Goal: Navigation & Orientation: Find specific page/section

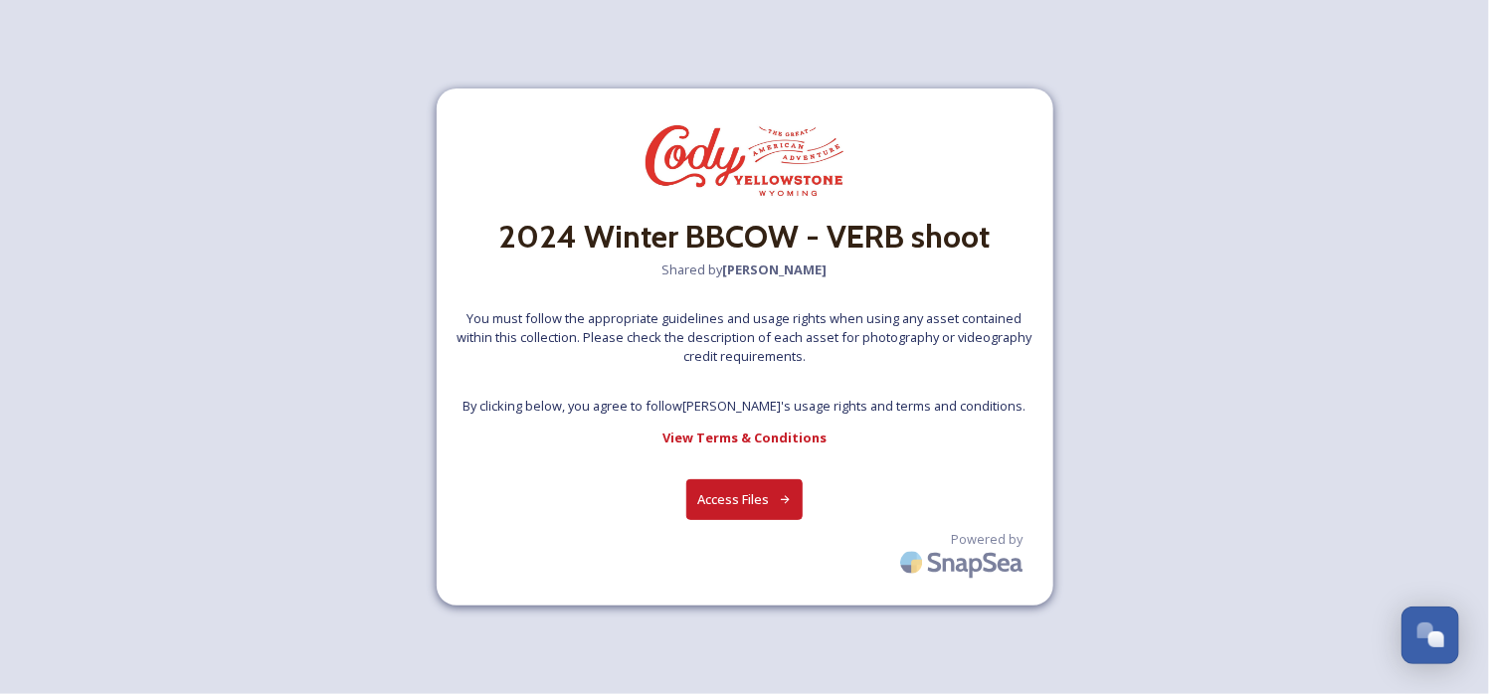
click at [720, 510] on button "Access Files" at bounding box center [744, 500] width 116 height 41
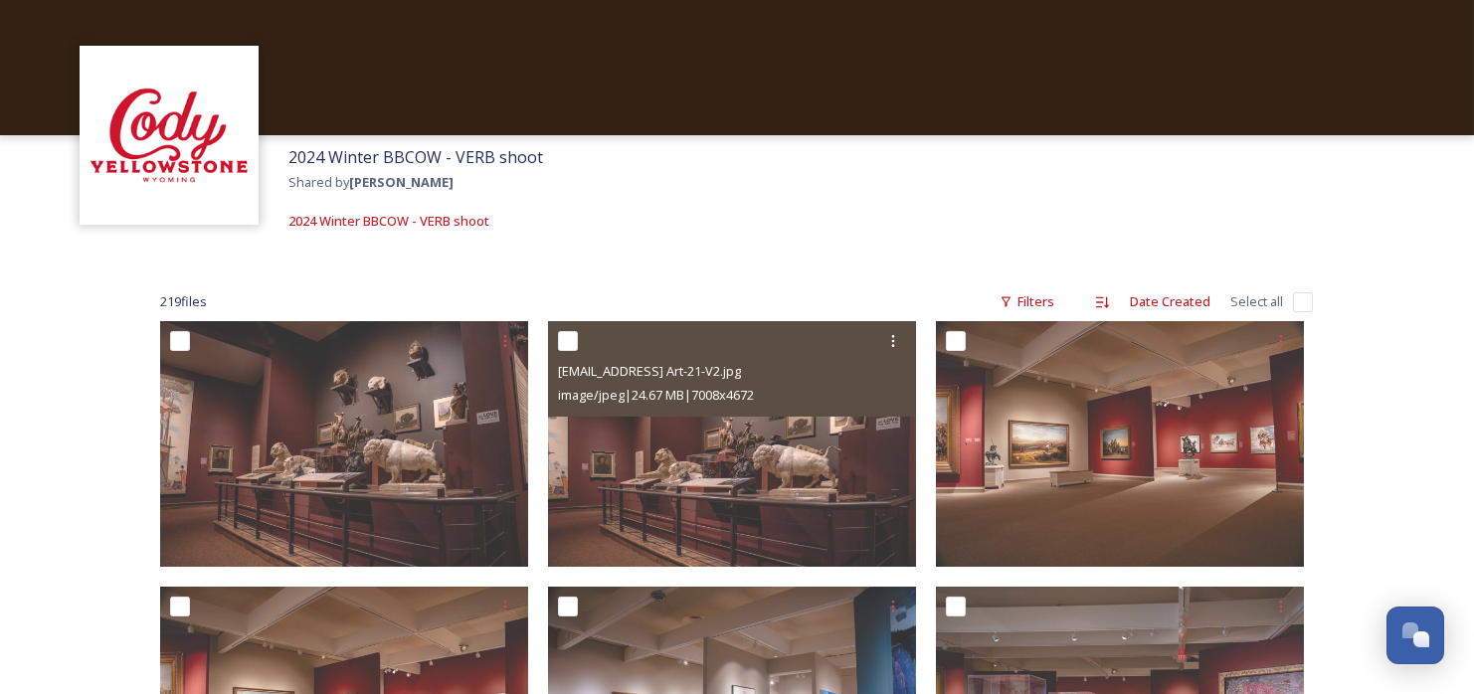
scroll to position [99, 0]
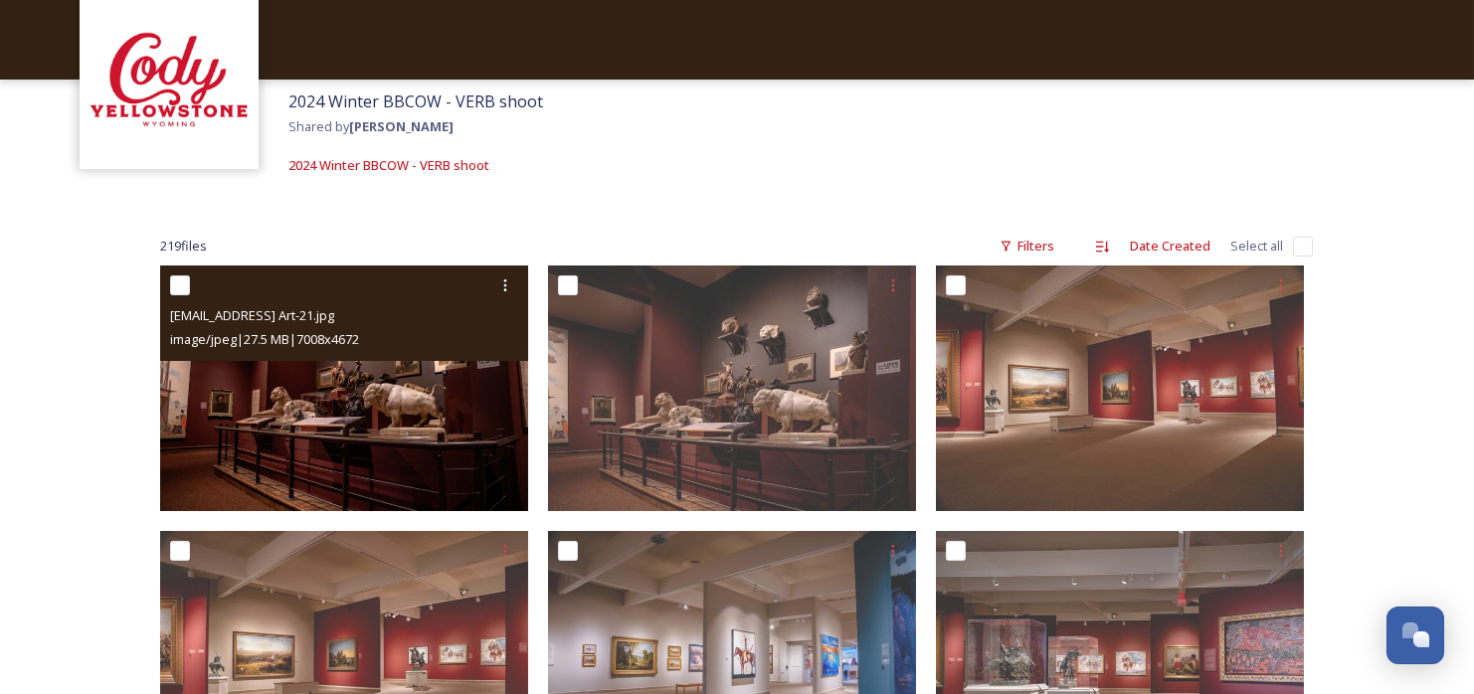
click at [346, 428] on img at bounding box center [344, 389] width 368 height 246
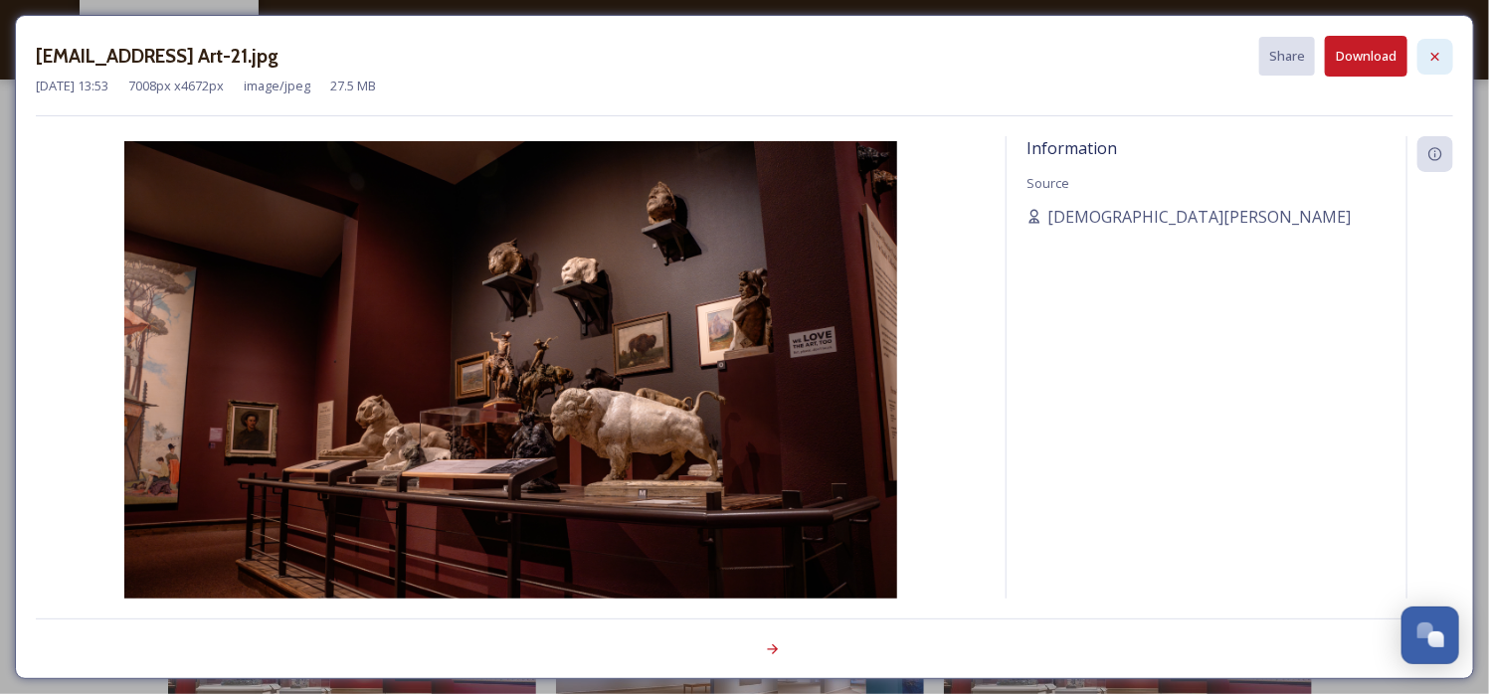
click at [1428, 46] on div at bounding box center [1436, 57] width 36 height 36
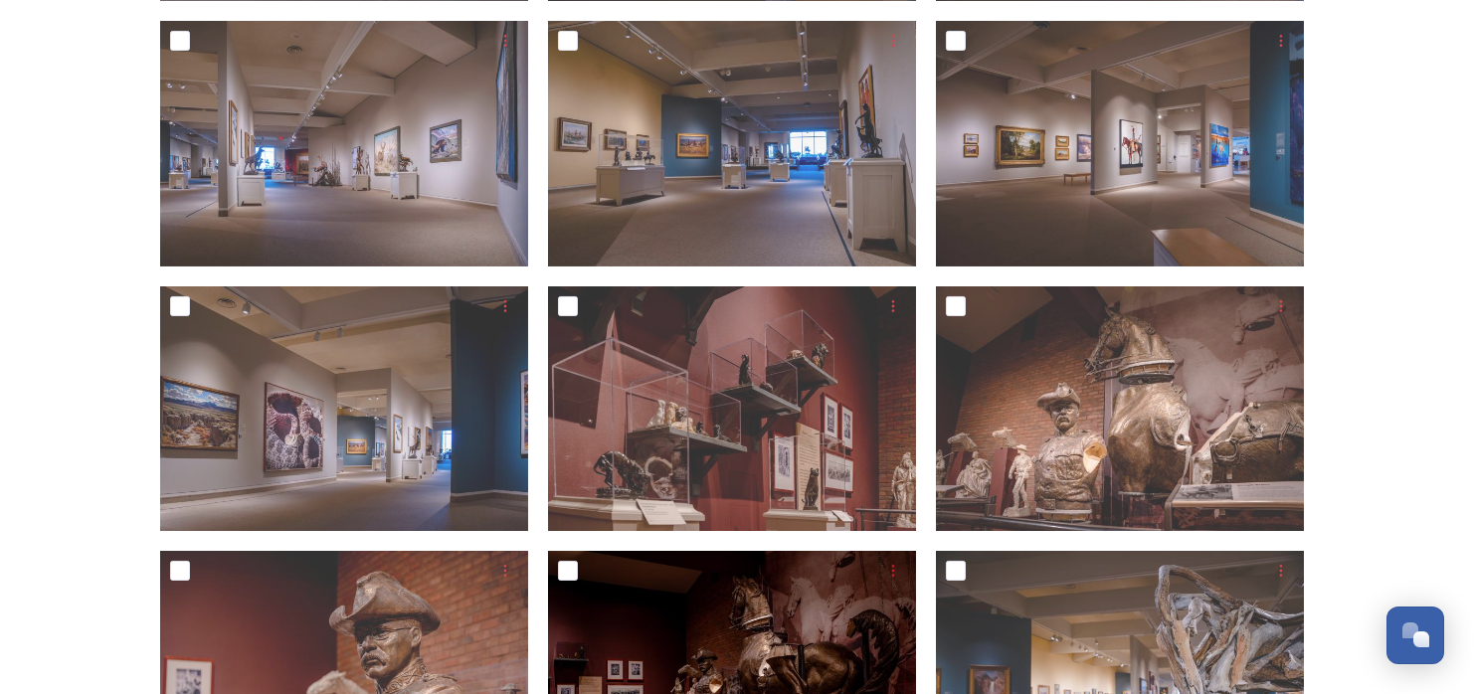
scroll to position [1194, 0]
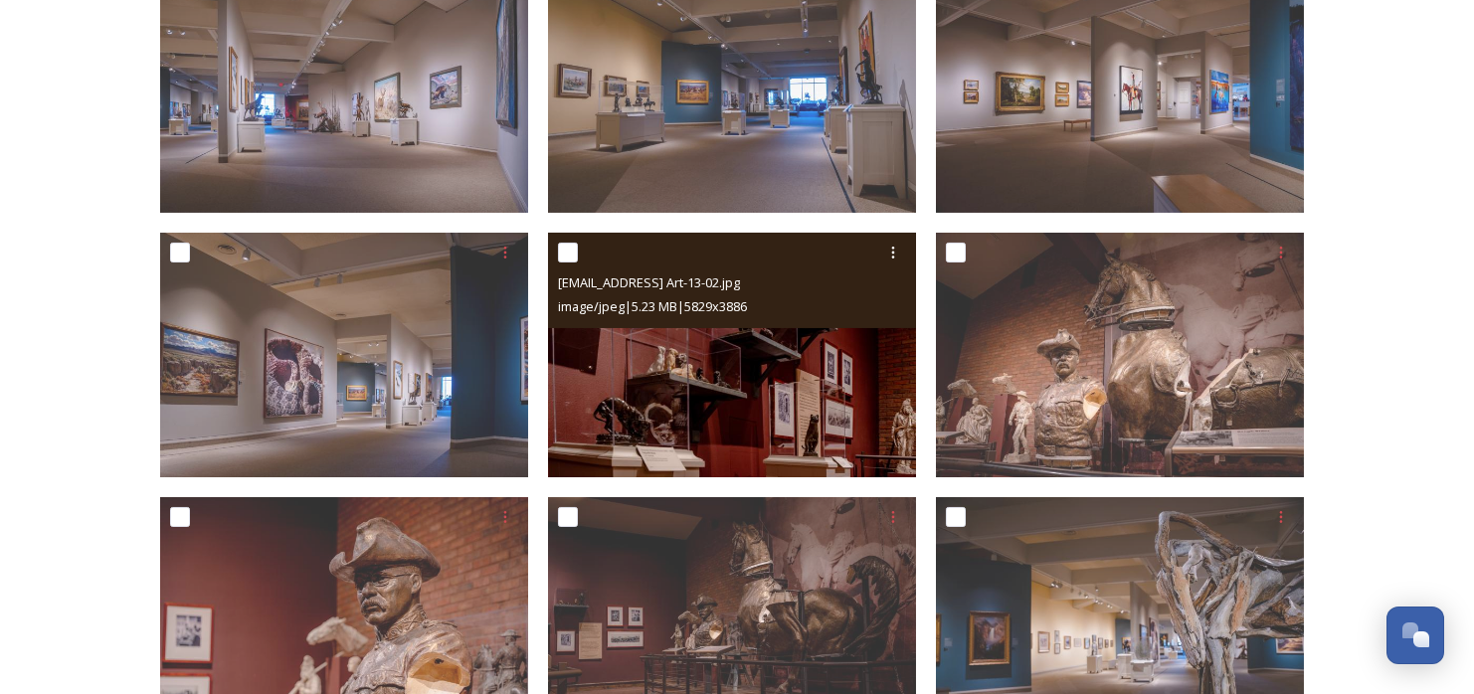
click at [801, 372] on img at bounding box center [732, 356] width 368 height 246
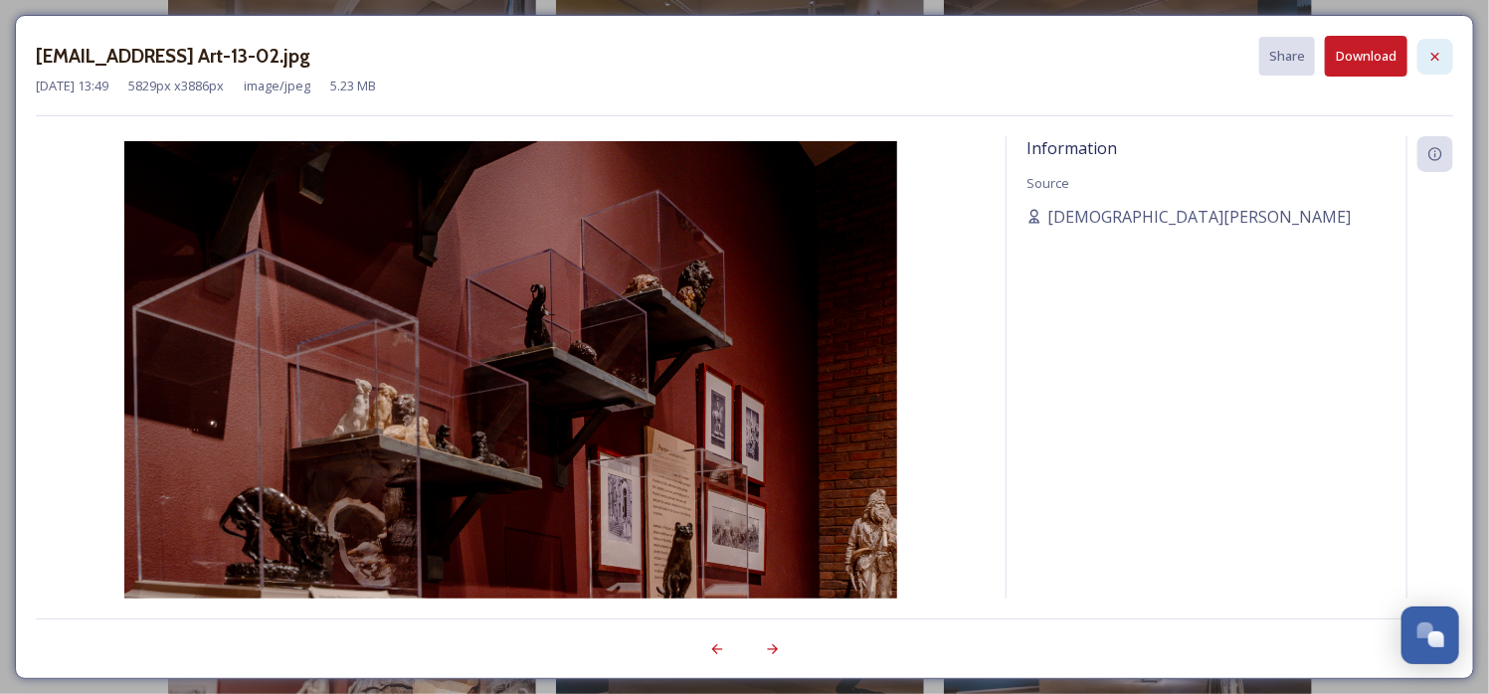
click at [1442, 63] on icon at bounding box center [1436, 57] width 16 height 16
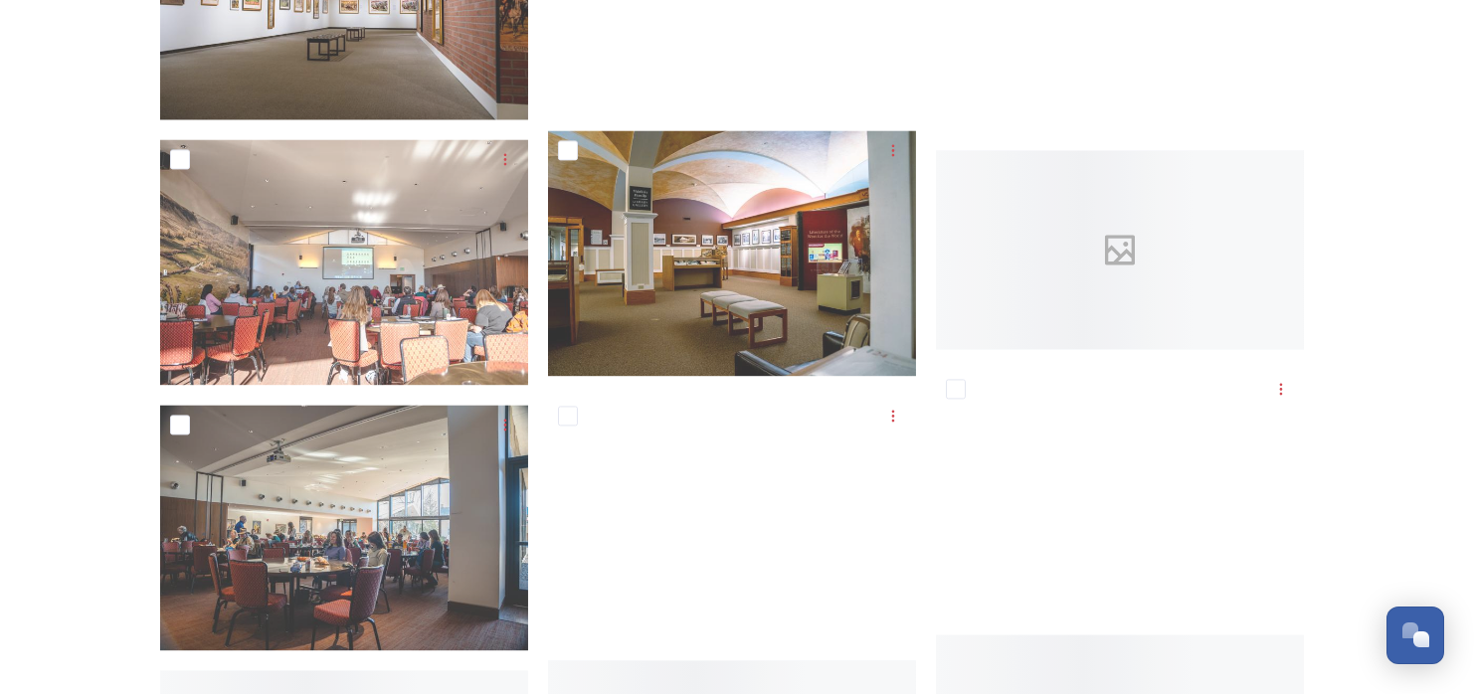
scroll to position [16515, 0]
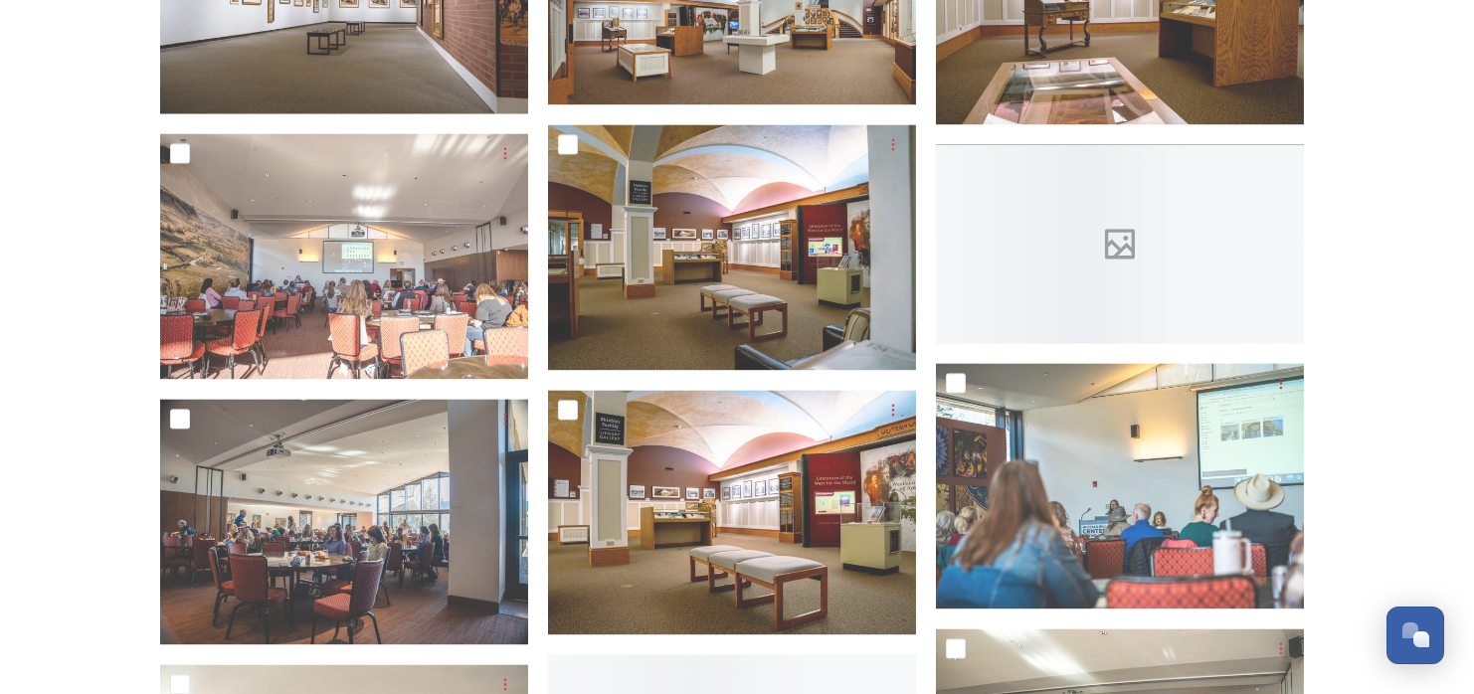
click at [1146, 241] on icon at bounding box center [1120, 244] width 74 height 40
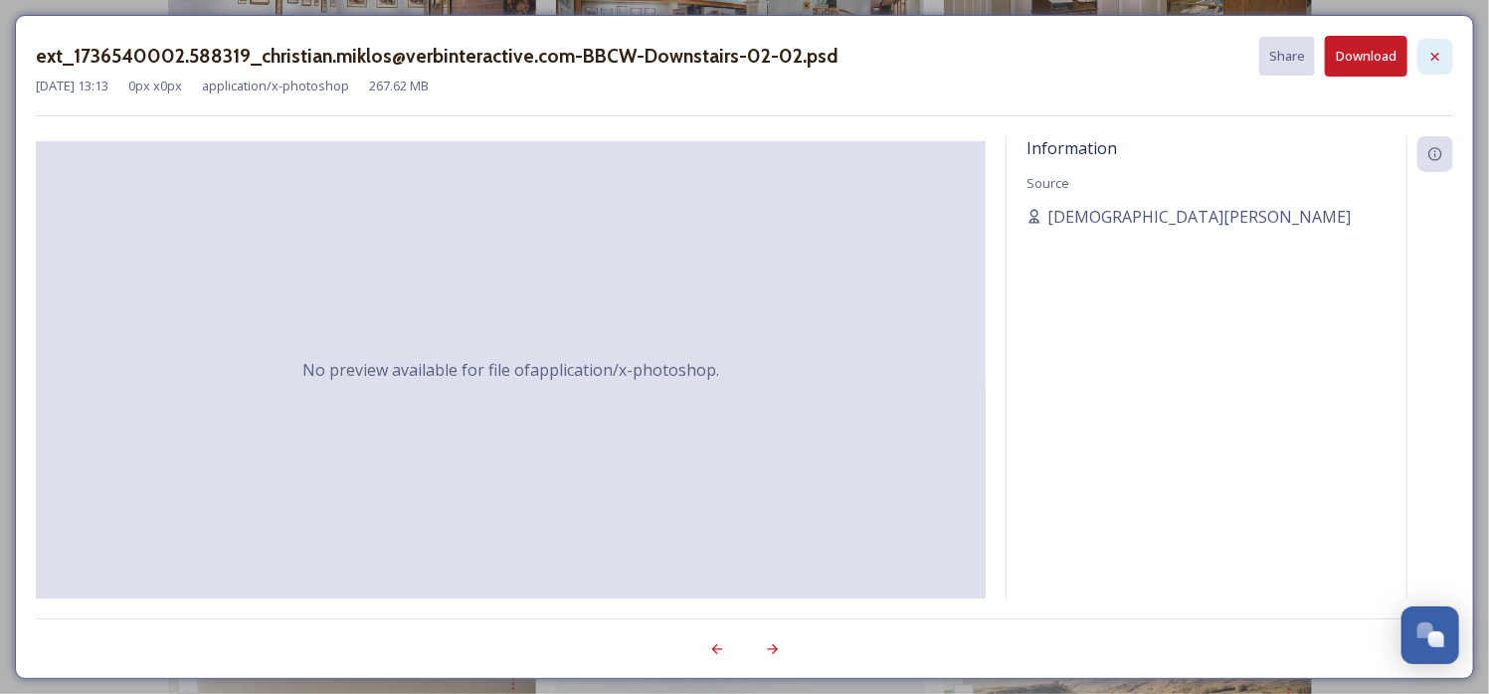
click at [1435, 54] on icon at bounding box center [1436, 56] width 8 height 8
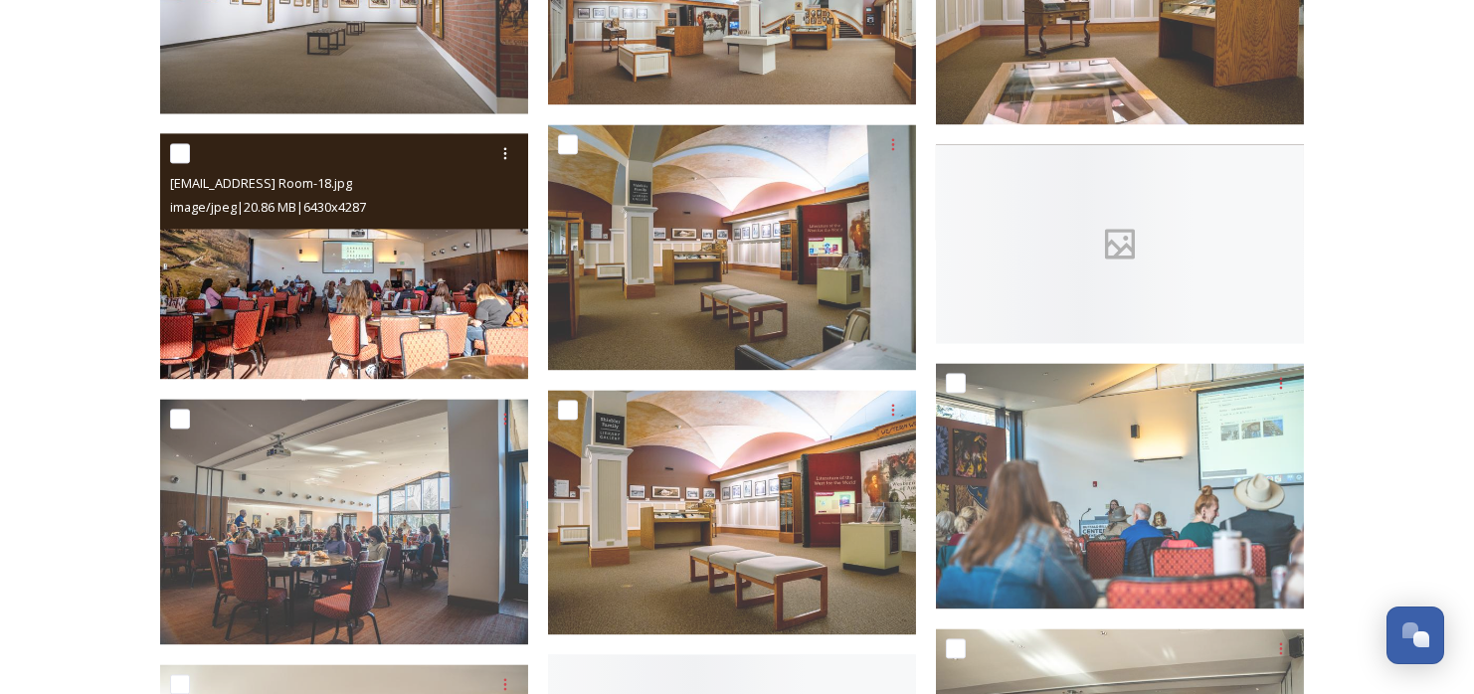
click at [306, 300] on img at bounding box center [344, 256] width 368 height 246
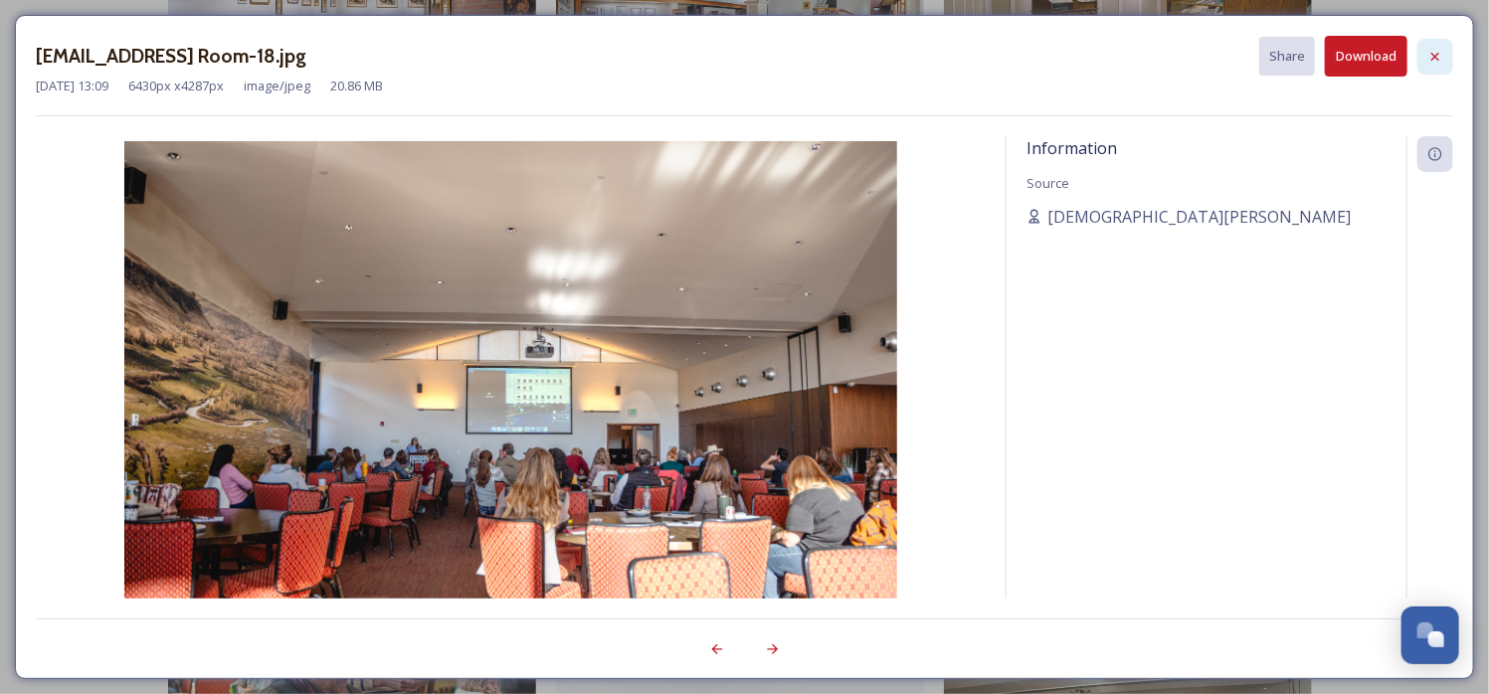
click at [1438, 43] on div at bounding box center [1436, 57] width 36 height 36
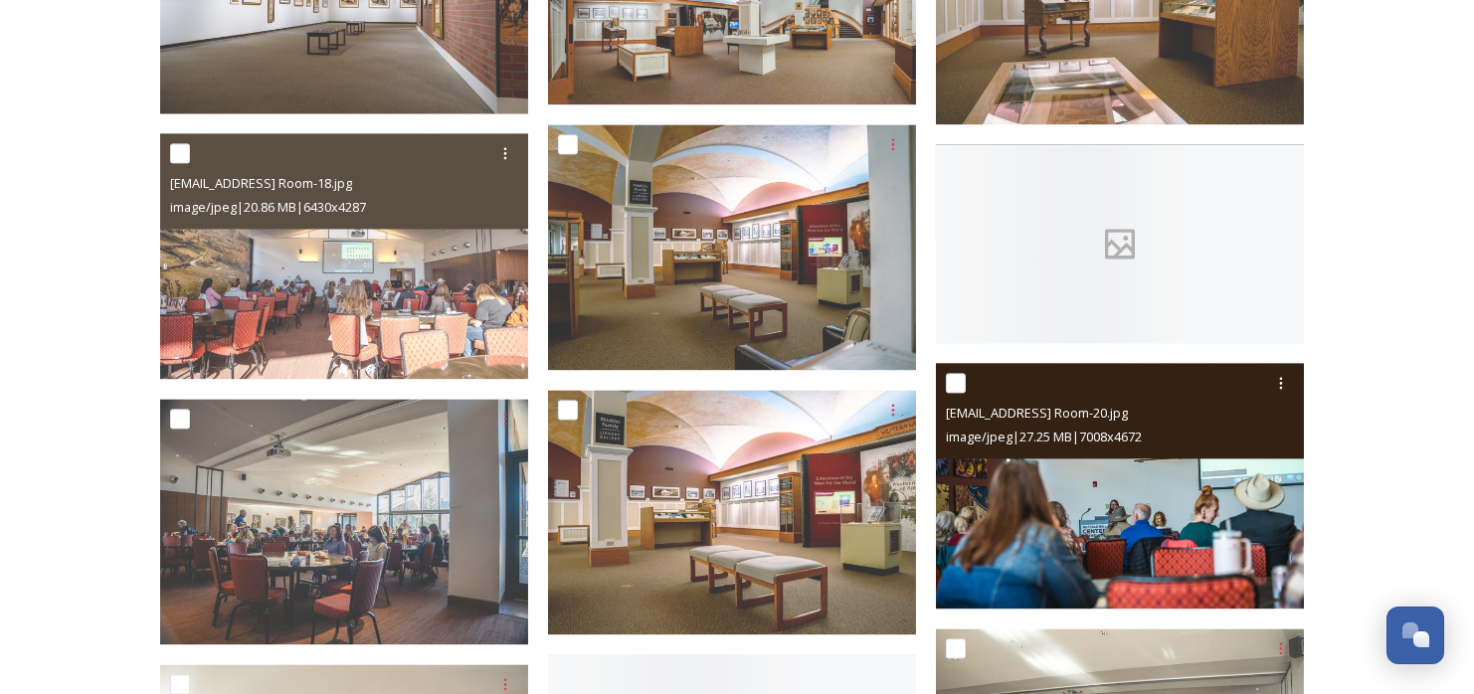
click at [1028, 534] on img at bounding box center [1120, 486] width 368 height 246
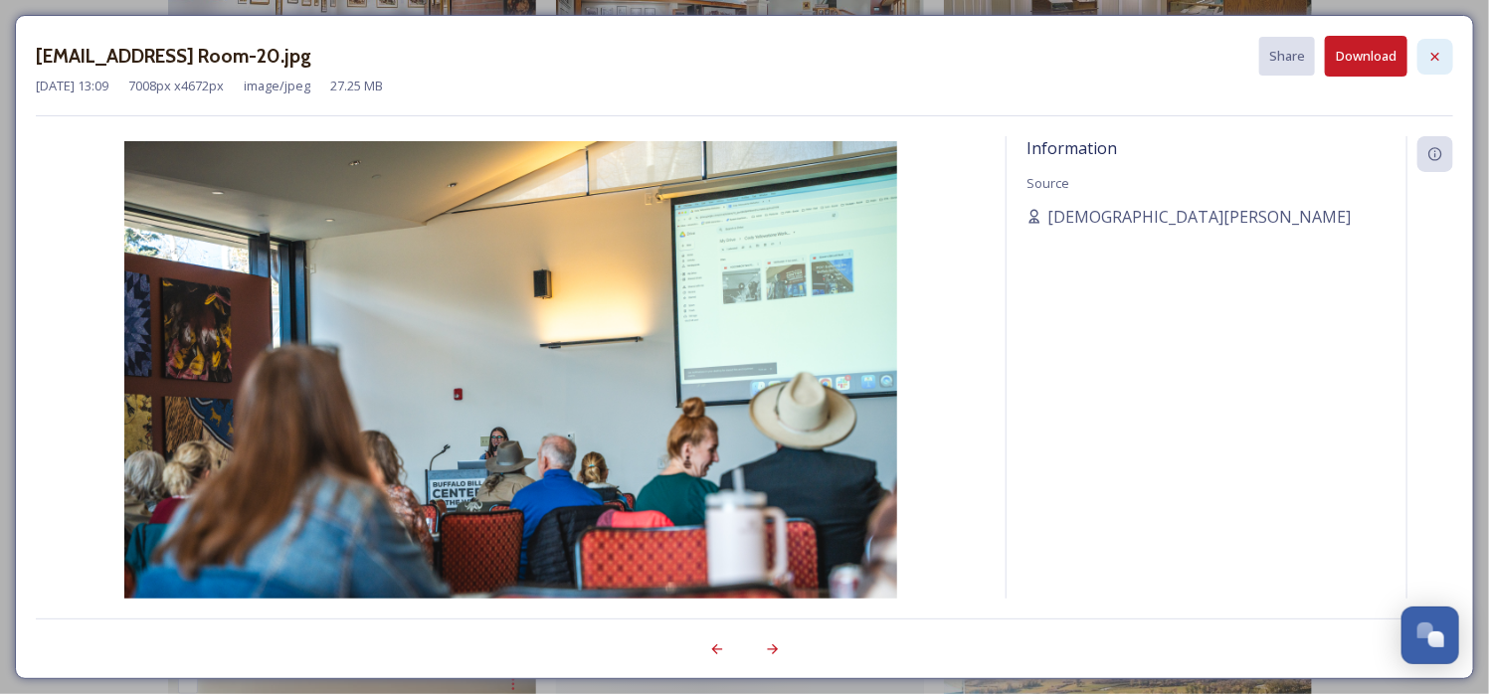
click at [1424, 48] on div at bounding box center [1436, 57] width 36 height 36
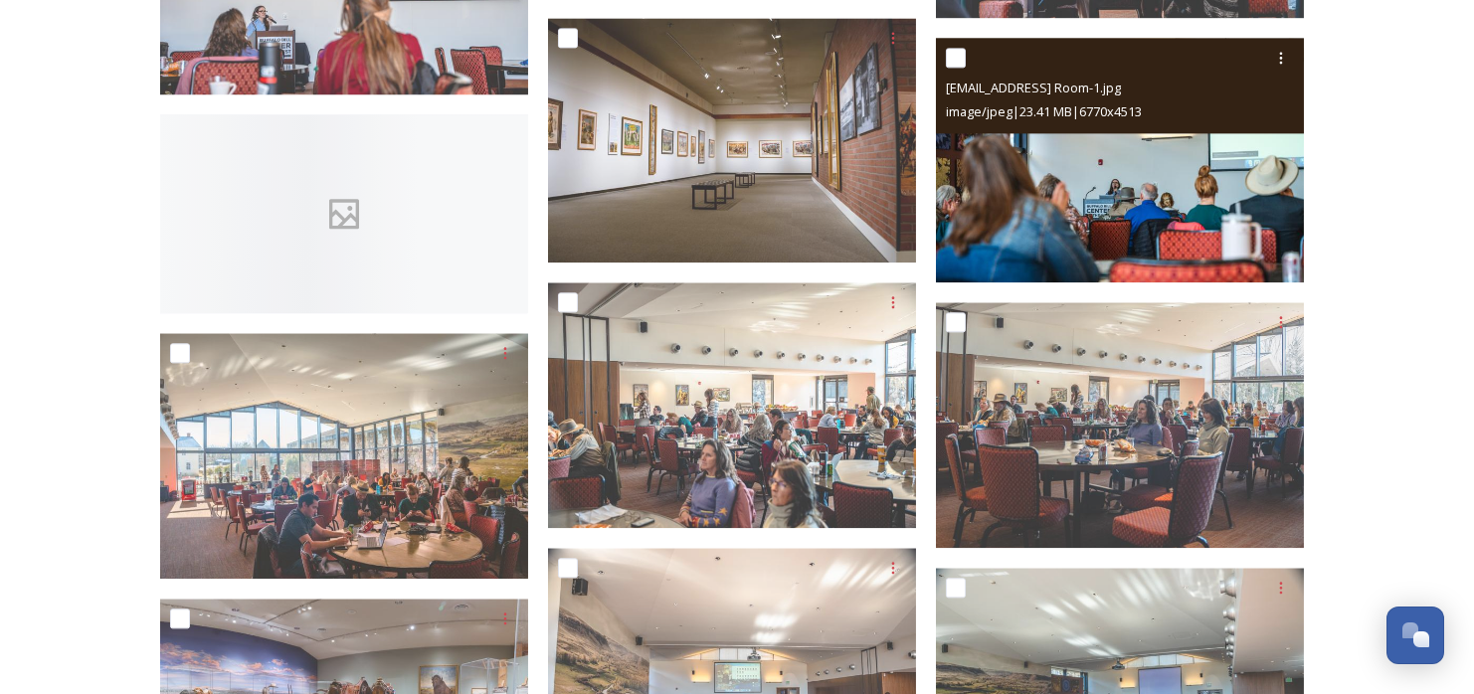
scroll to position [17908, 0]
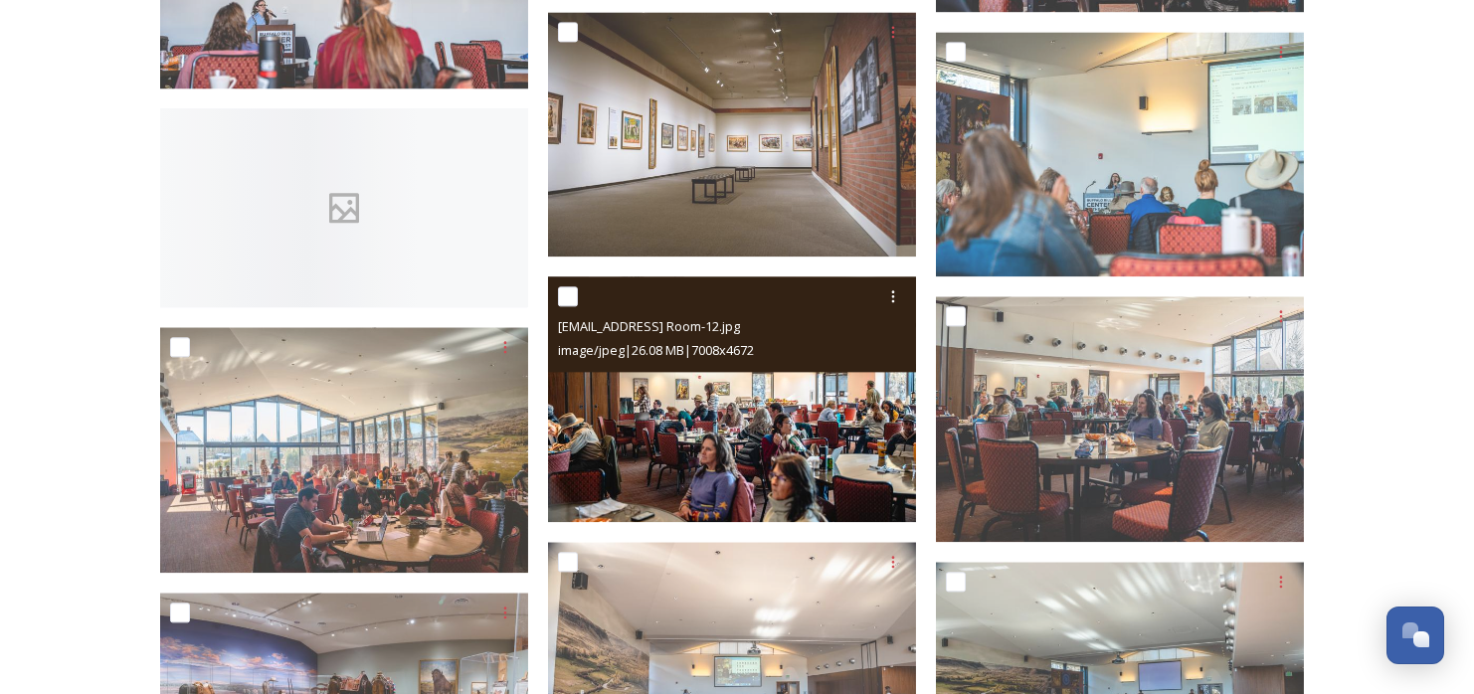
click at [831, 470] on img at bounding box center [732, 400] width 368 height 246
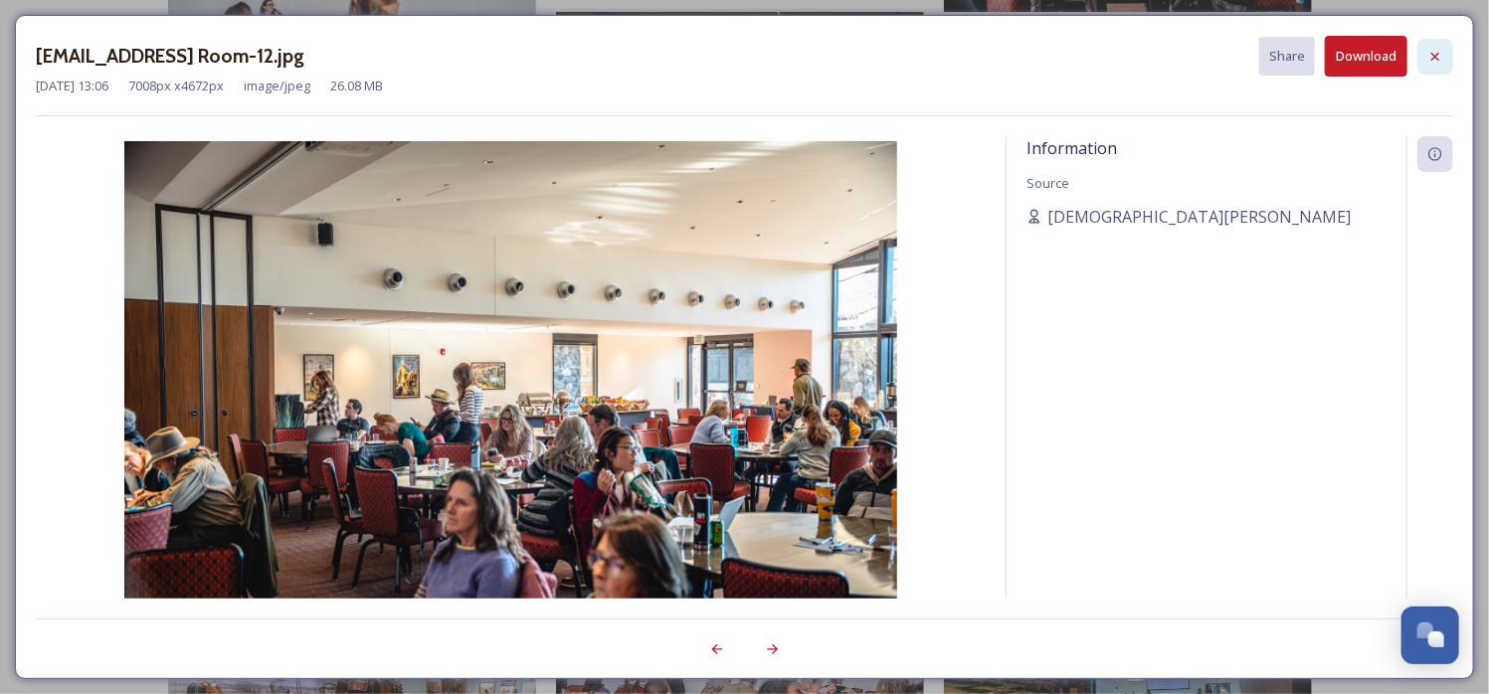
click at [1435, 51] on icon at bounding box center [1436, 57] width 16 height 16
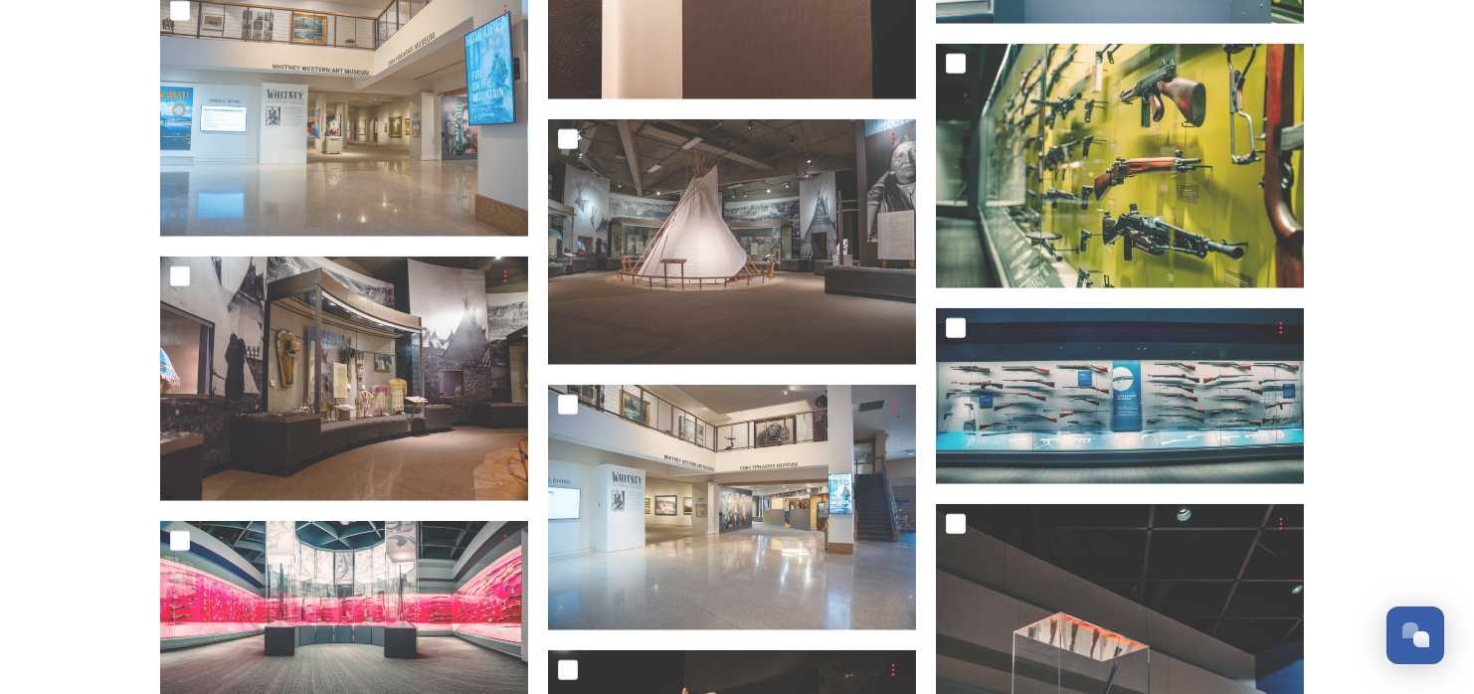
scroll to position [6197, 0]
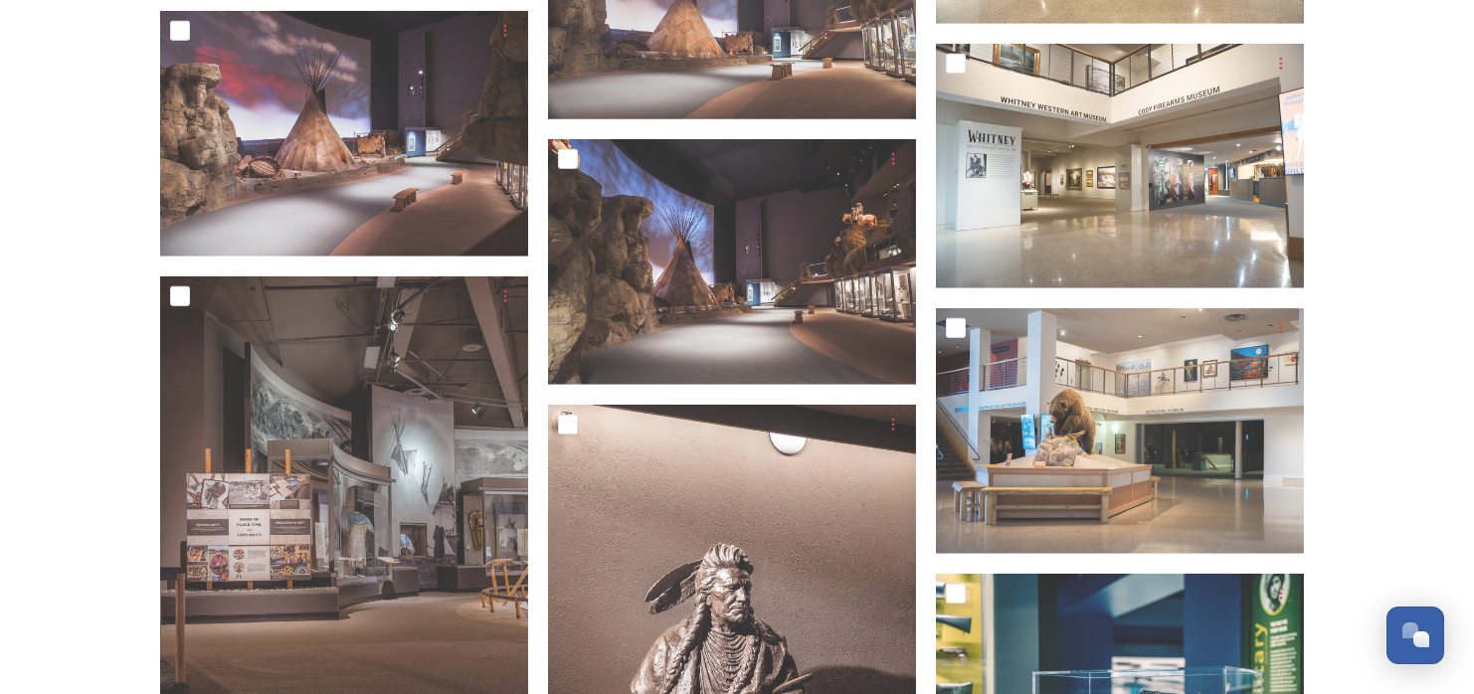
drag, startPoint x: 1065, startPoint y: 0, endPoint x: 50, endPoint y: 367, distance: 1079.2
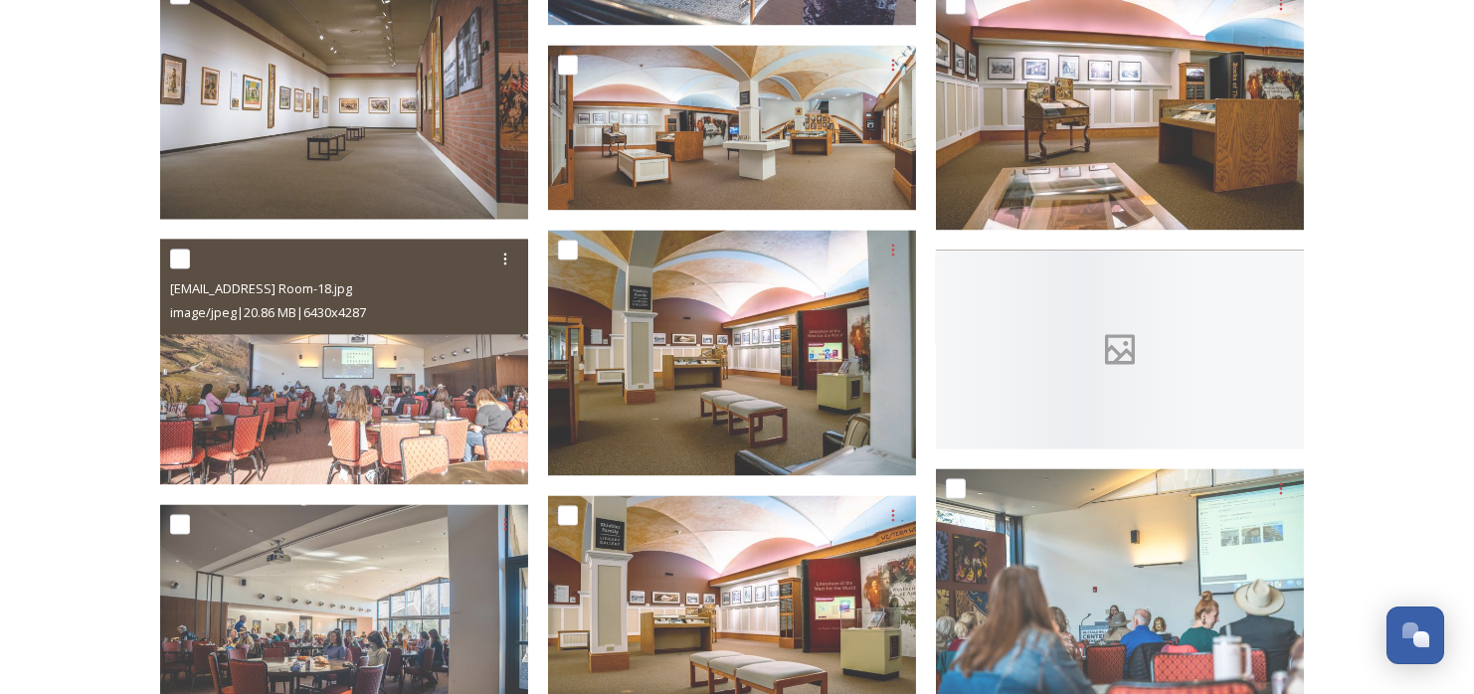
scroll to position [16416, 0]
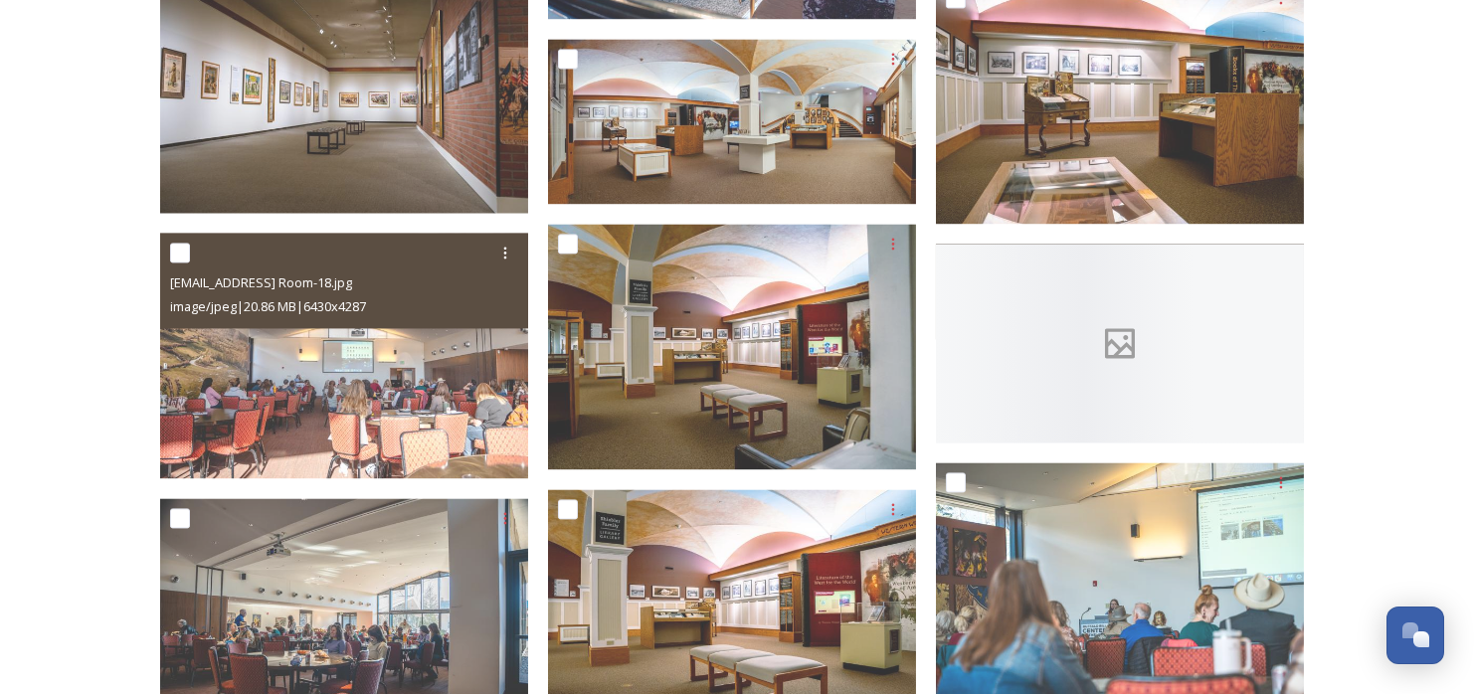
click at [1061, 358] on div at bounding box center [1120, 343] width 368 height 199
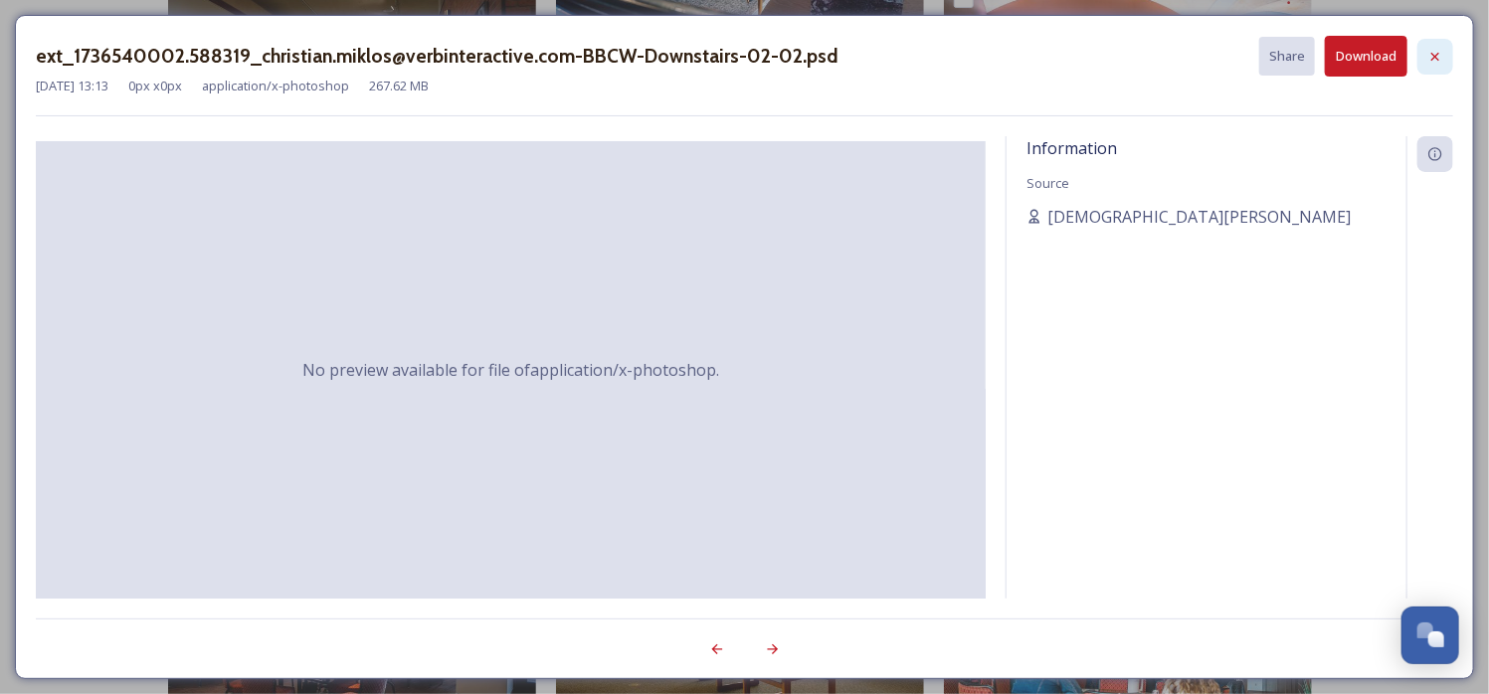
click at [1441, 44] on div at bounding box center [1436, 57] width 36 height 36
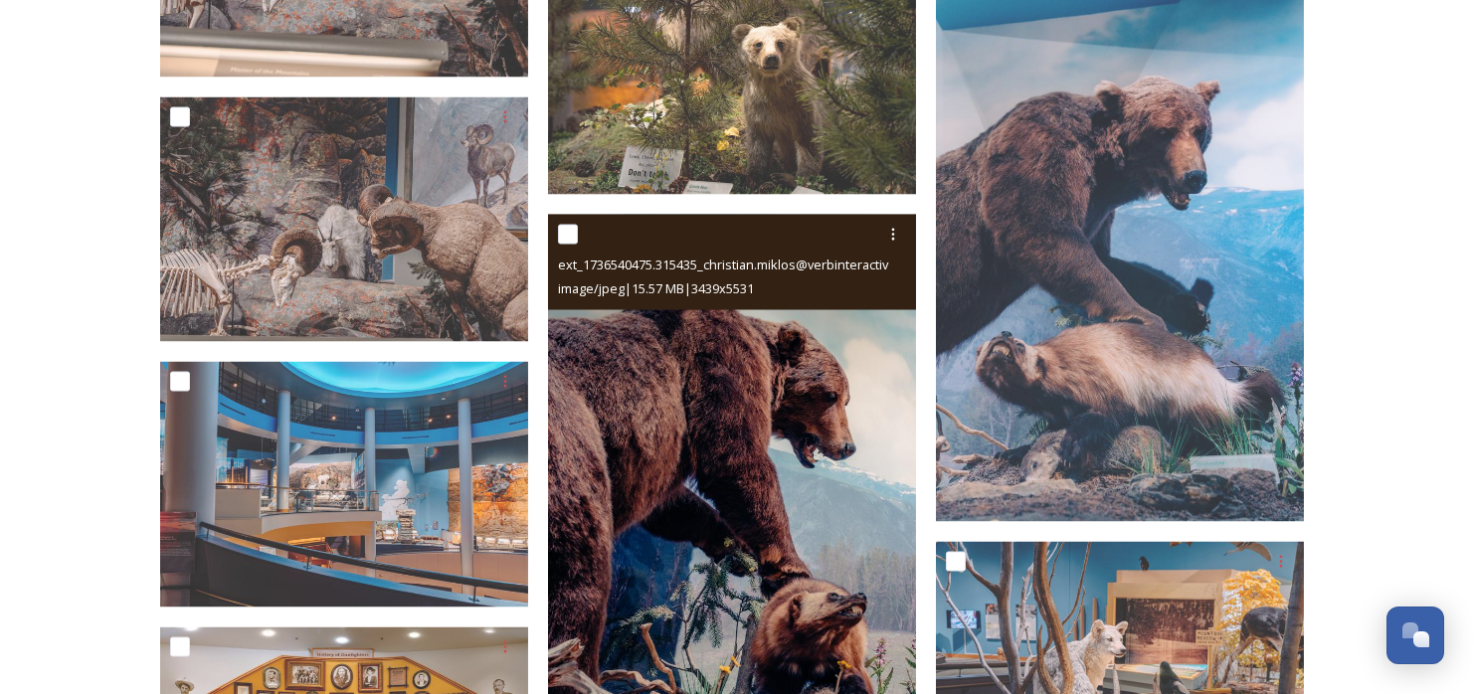
scroll to position [13630, 0]
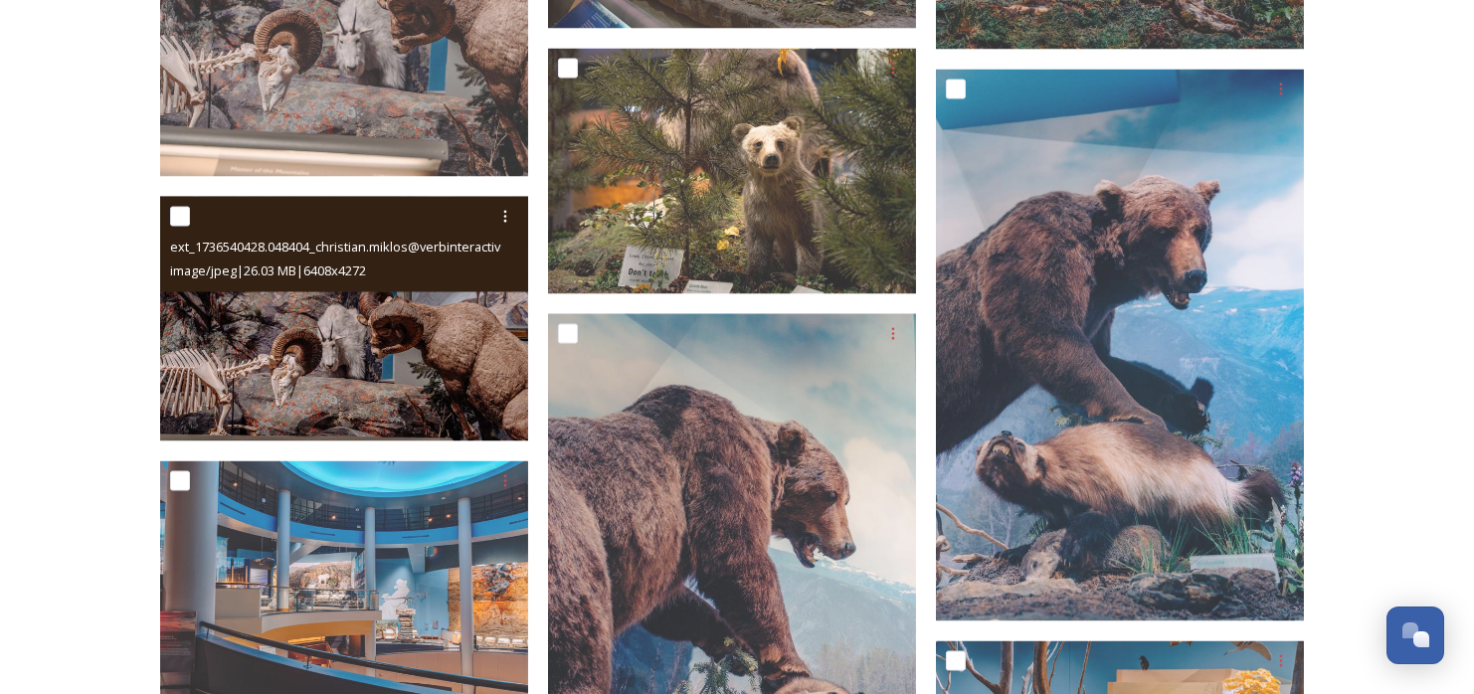
click at [427, 322] on img at bounding box center [344, 320] width 368 height 246
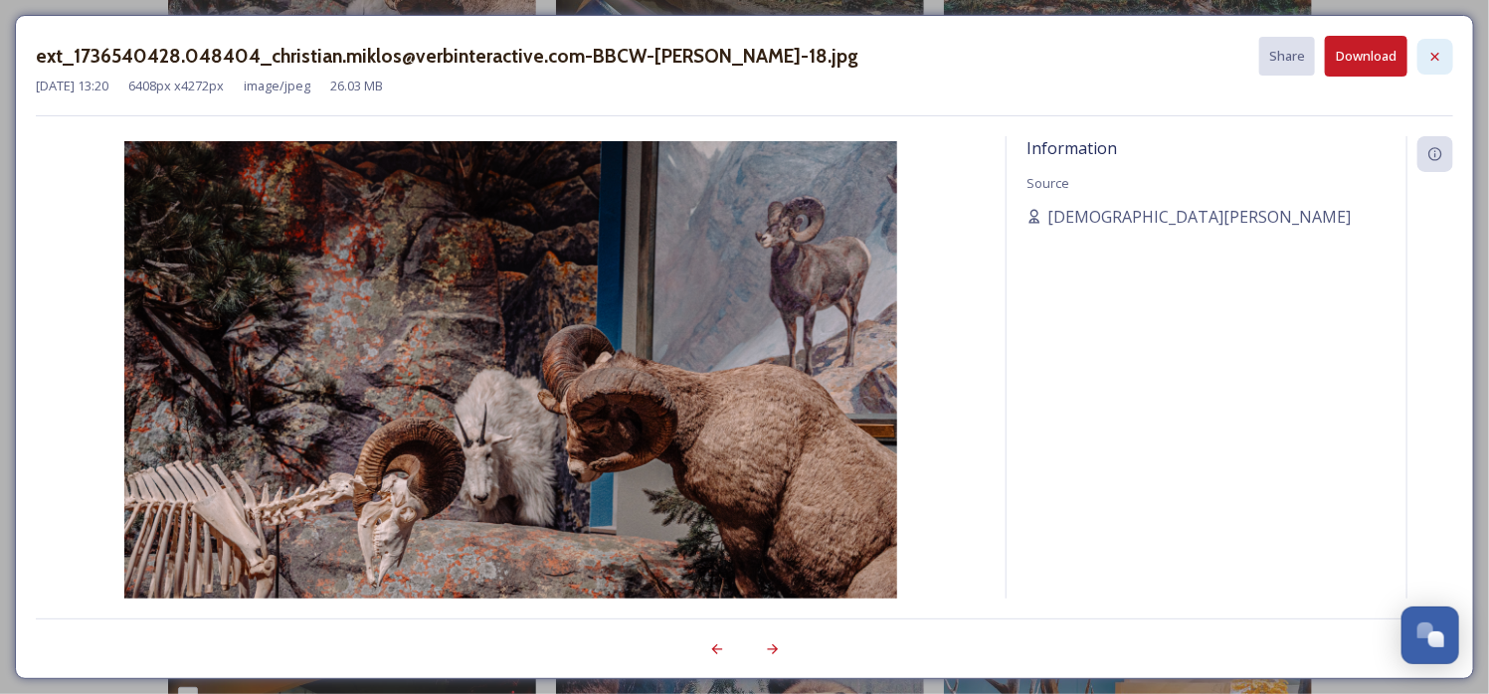
click at [1430, 46] on div at bounding box center [1436, 57] width 36 height 36
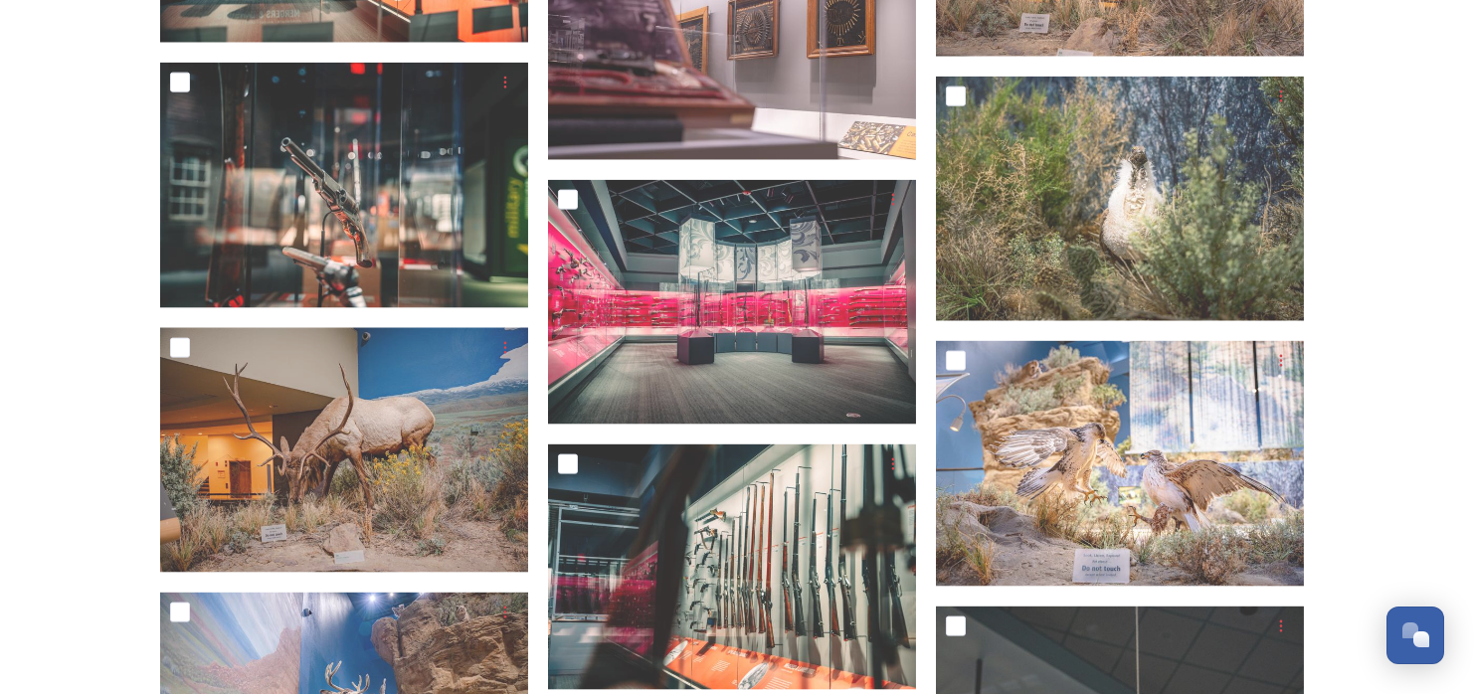
scroll to position [10546, 0]
